Goal: Information Seeking & Learning: Learn about a topic

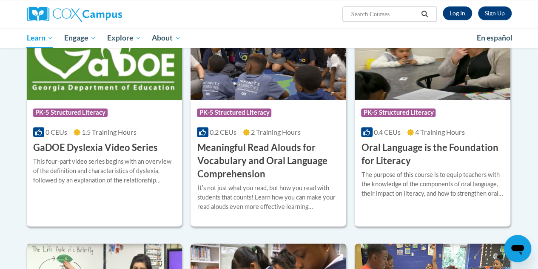
scroll to position [557, 0]
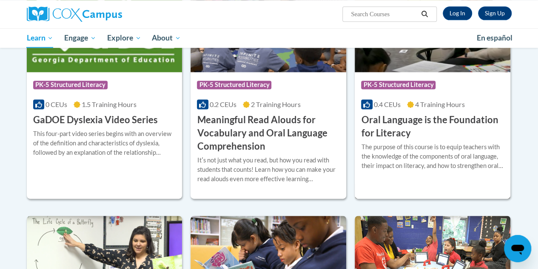
click at [384, 136] on h3 "Oral Language is the Foundation for Literacy" at bounding box center [432, 126] width 143 height 26
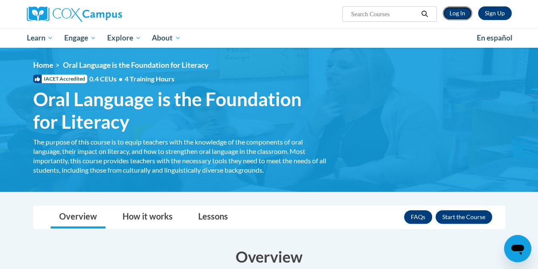
click at [460, 17] on link "Log In" at bounding box center [457, 13] width 29 height 14
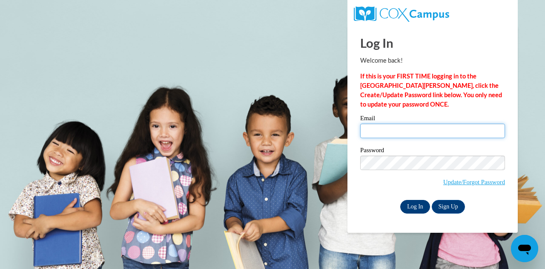
type input "[PERSON_NAME][EMAIL_ADDRESS][PERSON_NAME][DOMAIN_NAME]"
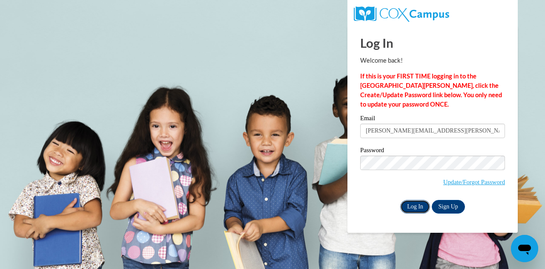
click at [411, 207] on input "Log In" at bounding box center [415, 207] width 30 height 14
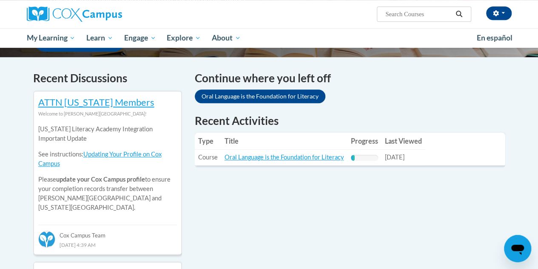
scroll to position [243, 0]
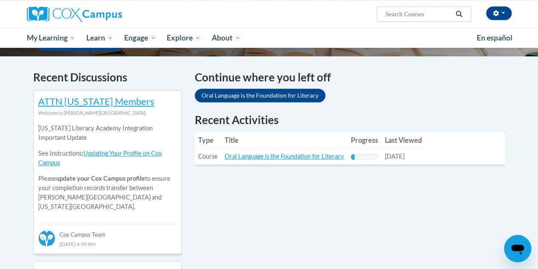
drag, startPoint x: 542, startPoint y: 22, endPoint x: 541, endPoint y: 76, distance: 54.5
click at [263, 157] on link "Oral Language is the Foundation for Literacy" at bounding box center [285, 155] width 120 height 7
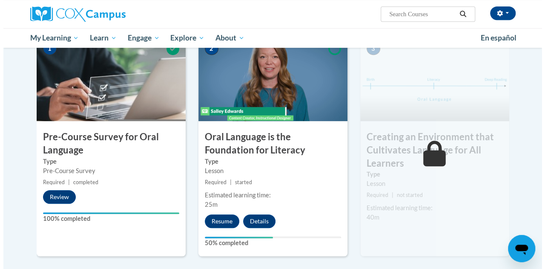
scroll to position [209, 0]
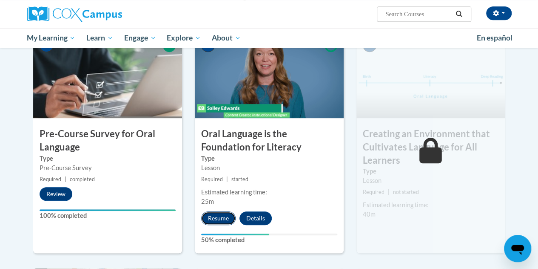
click at [219, 218] on button "Resume" at bounding box center [218, 218] width 34 height 14
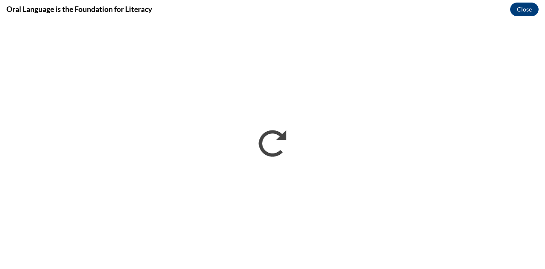
scroll to position [0, 0]
